Goal: Task Accomplishment & Management: Manage account settings

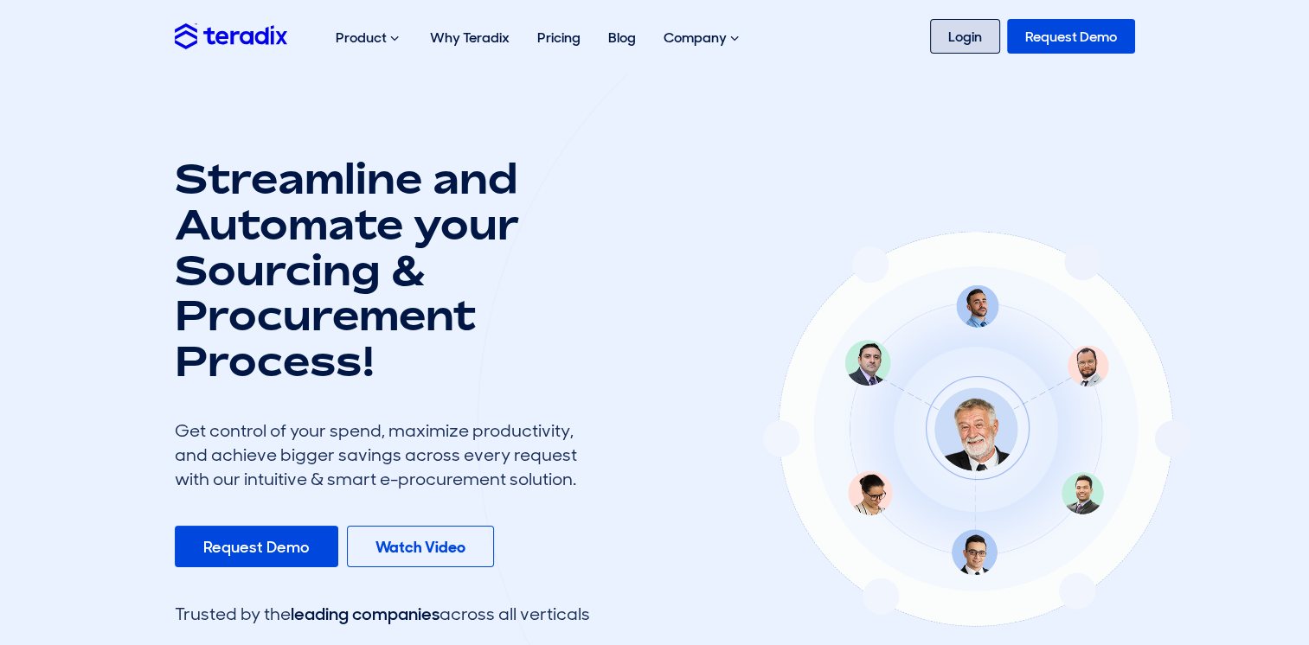
click at [945, 38] on link "Login" at bounding box center [965, 36] width 70 height 35
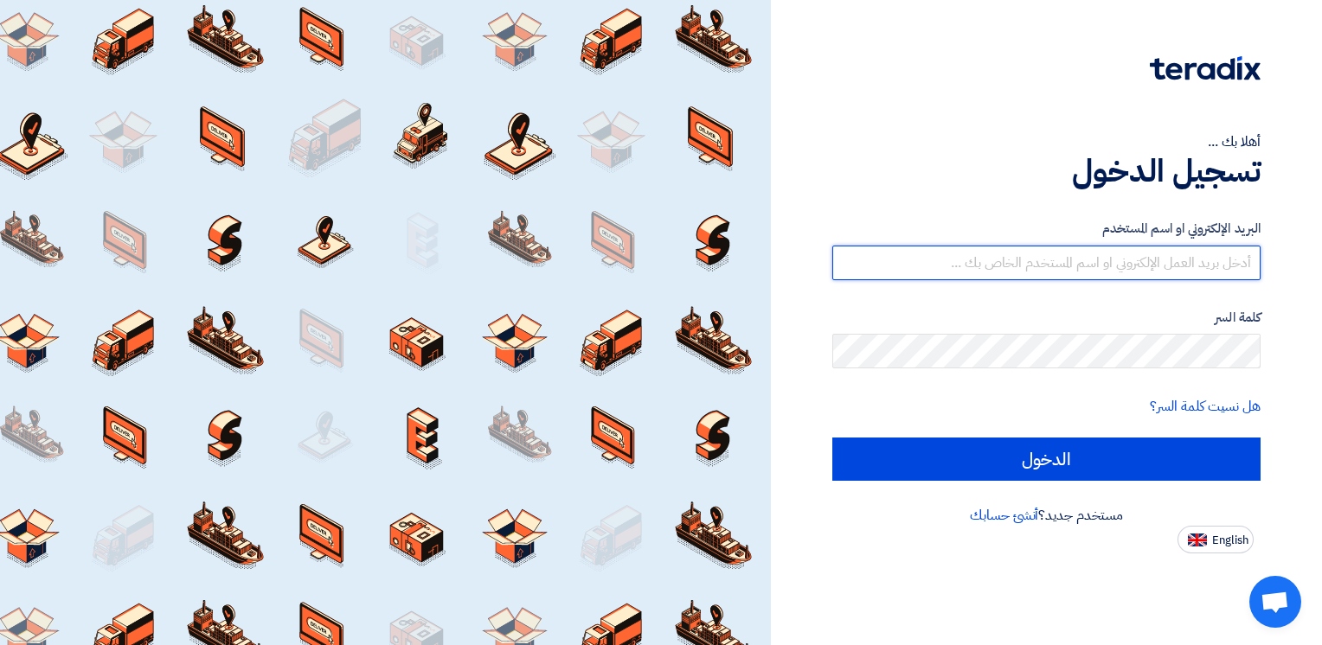
click at [1090, 266] on input "text" at bounding box center [1046, 263] width 428 height 35
type input "mahdi@fastcce.com"
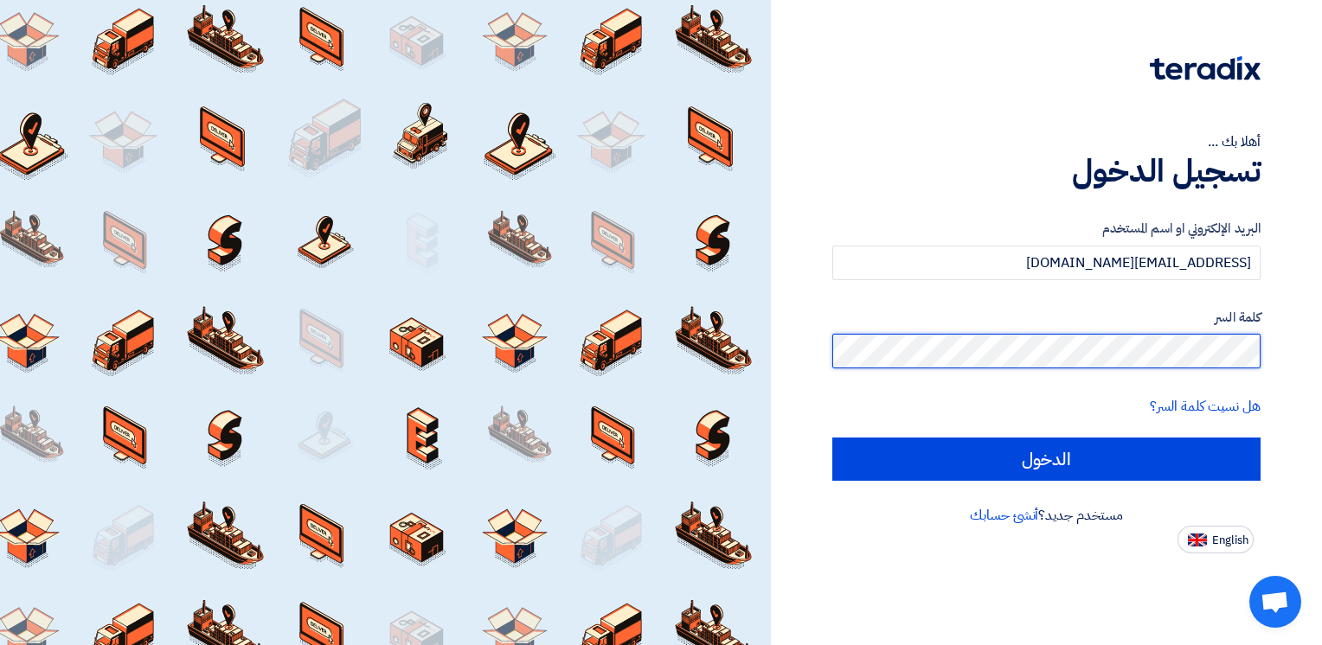
click at [832, 438] on input "الدخول" at bounding box center [1046, 459] width 428 height 43
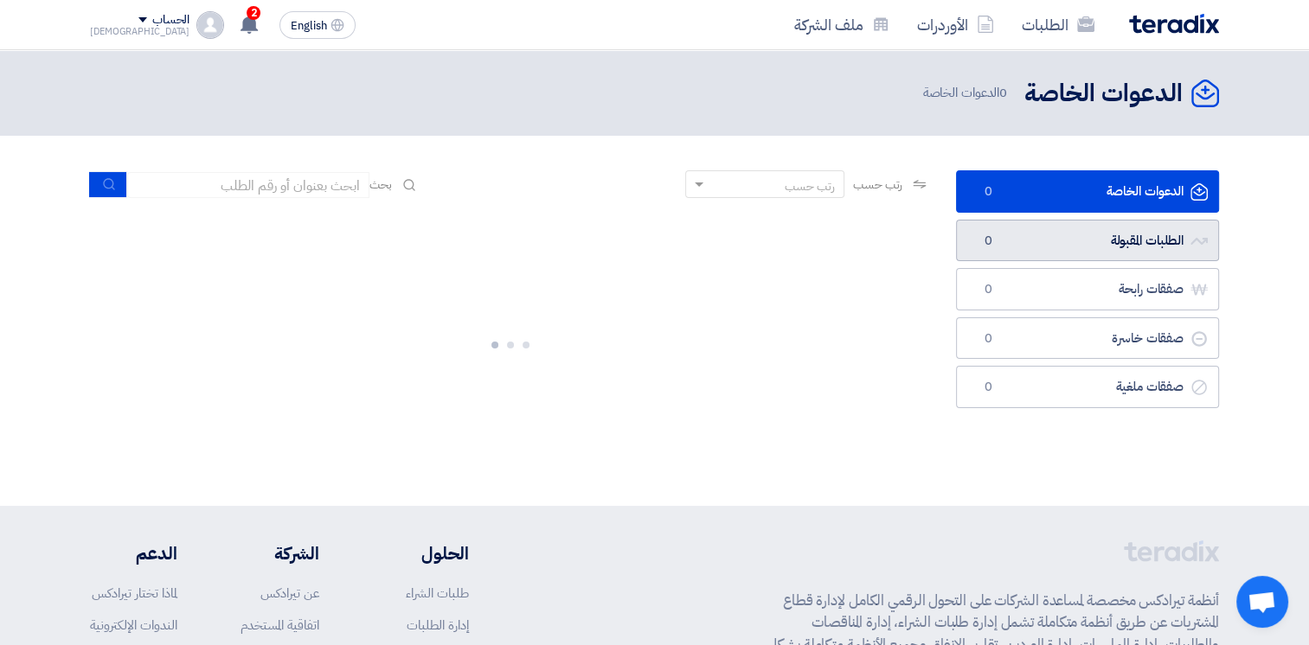
click at [1107, 243] on link "الطلبات المقبولة الطلبات المقبولة 0" at bounding box center [1087, 241] width 263 height 42
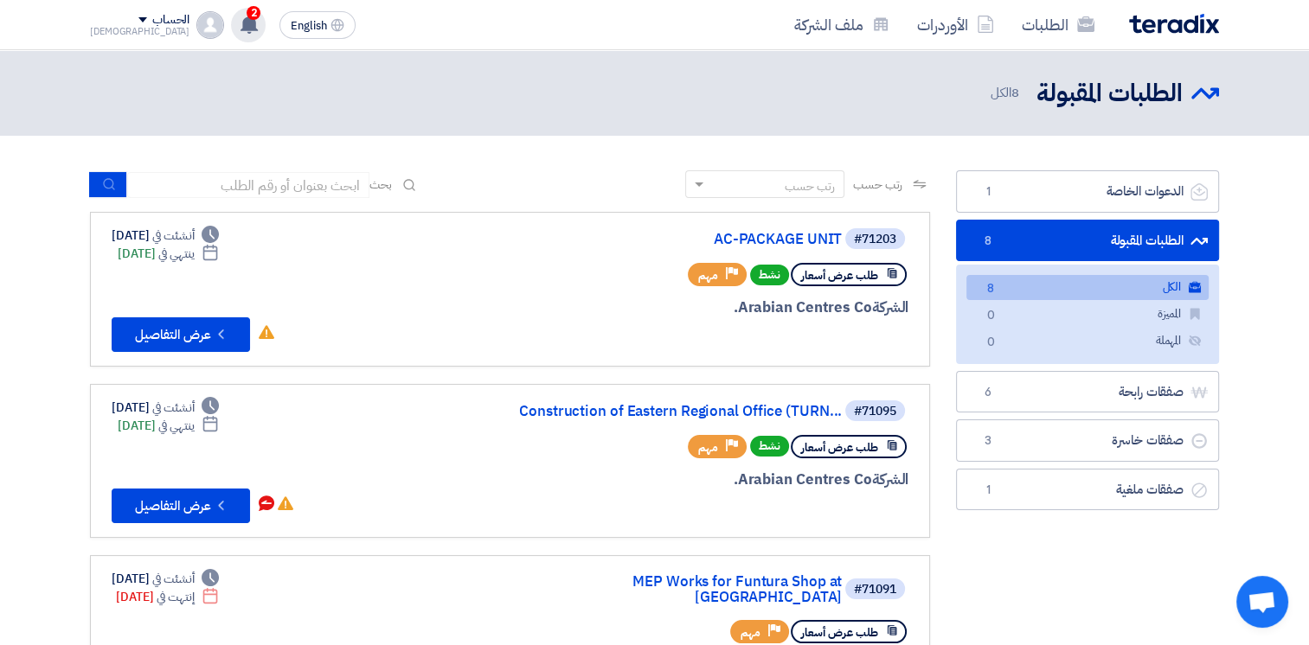
click at [241, 21] on use at bounding box center [249, 24] width 17 height 19
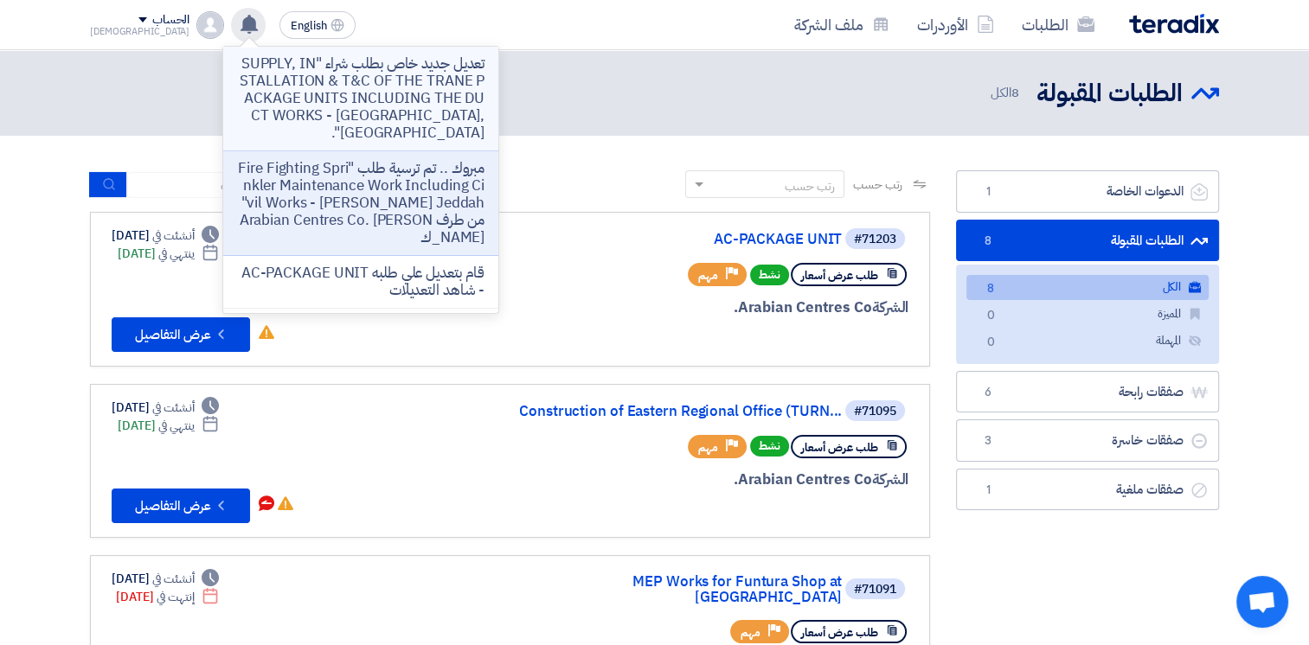
click at [378, 93] on p "تعديل جديد خاص بطلب شراء "SUPPLY, INSTALLATION & T&C OF THE TRANE PACKAGE UNITS…" at bounding box center [360, 98] width 247 height 87
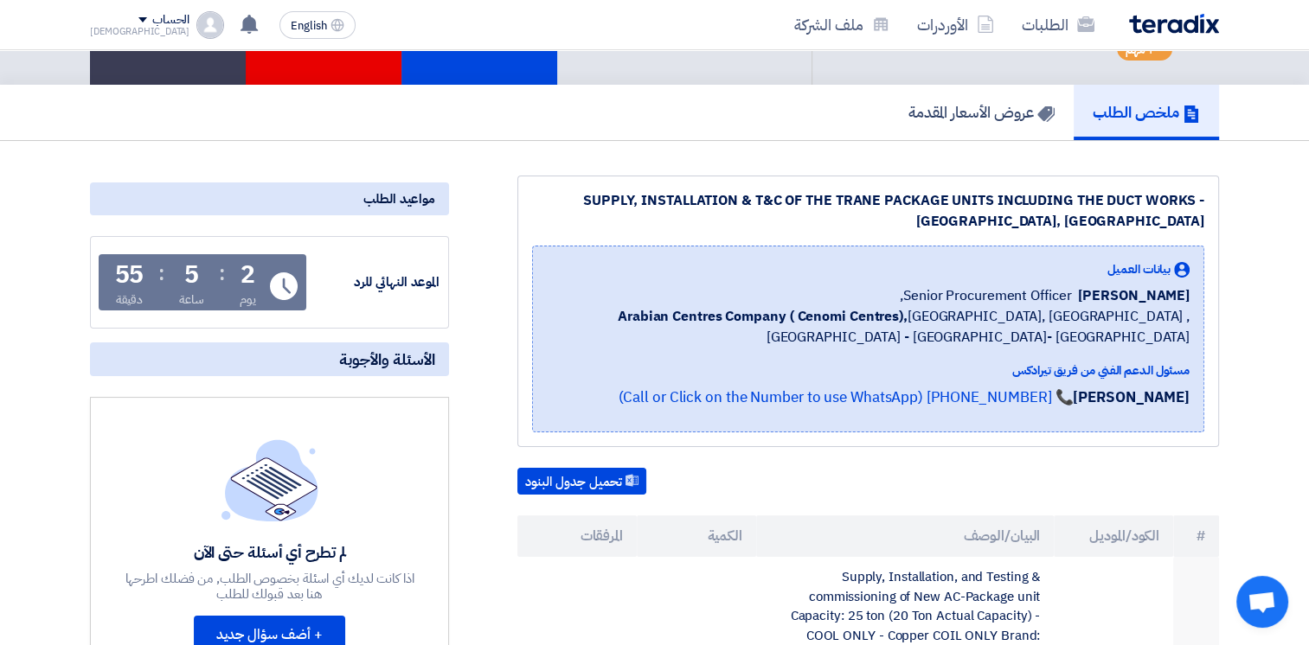
scroll to position [144, 0]
